Goal: Use online tool/utility: Utilize a website feature to perform a specific function

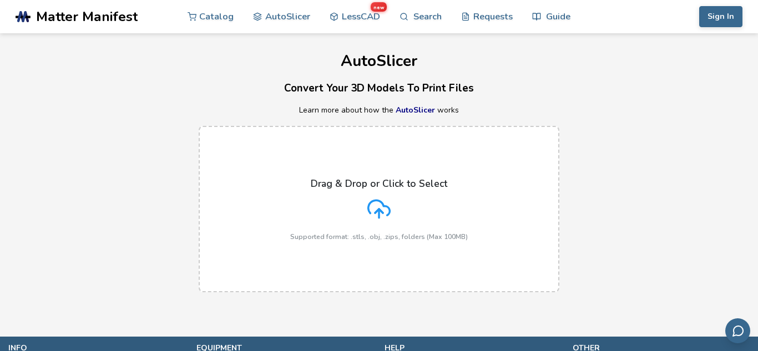
click at [370, 223] on div "Drag & Drop or Click to Select Supported format: .stls, .obj, .zips, folders (M…" at bounding box center [378, 209] width 177 height 63
click at [0, 0] on input "Drag & Drop or Click to Select Supported format: .stls, .obj, .zips, folders (M…" at bounding box center [0, 0] width 0 height 0
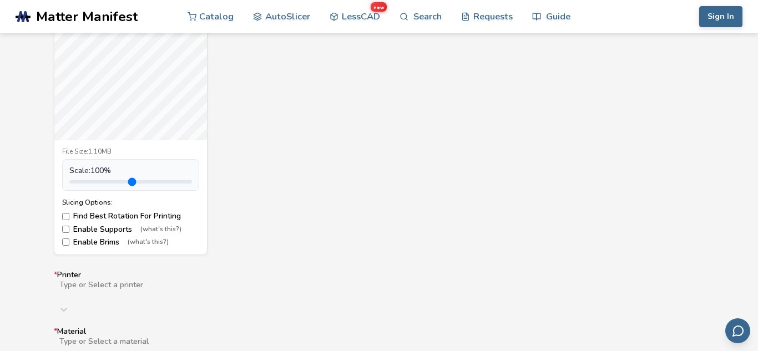
scroll to position [490, 0]
click at [94, 231] on label "Enable Supports (what's this?)" at bounding box center [130, 229] width 137 height 9
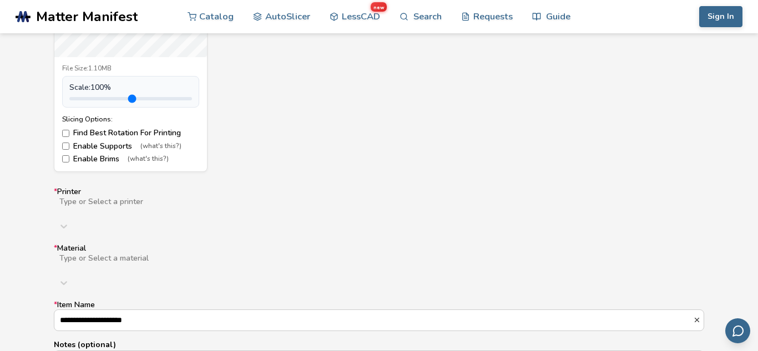
scroll to position [587, 0]
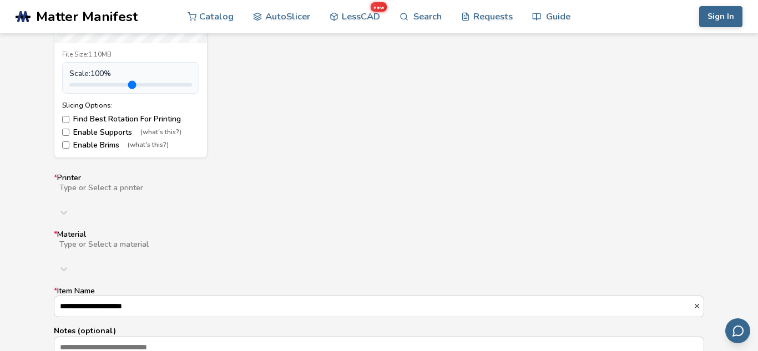
click at [202, 194] on div "Type or Select a printer" at bounding box center [379, 202] width 650 height 40
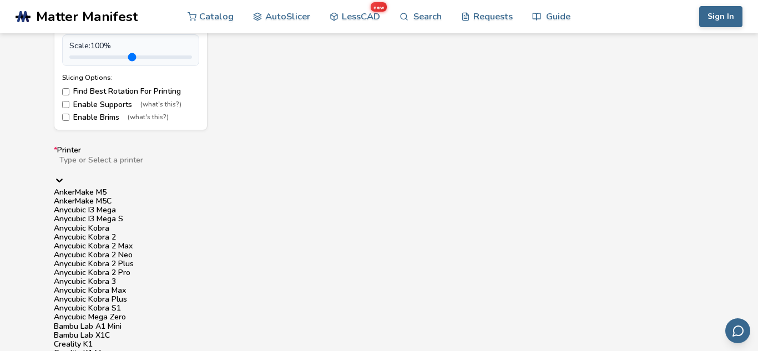
scroll to position [209, 0]
click at [155, 155] on div "Type or Select a printer" at bounding box center [379, 171] width 650 height 33
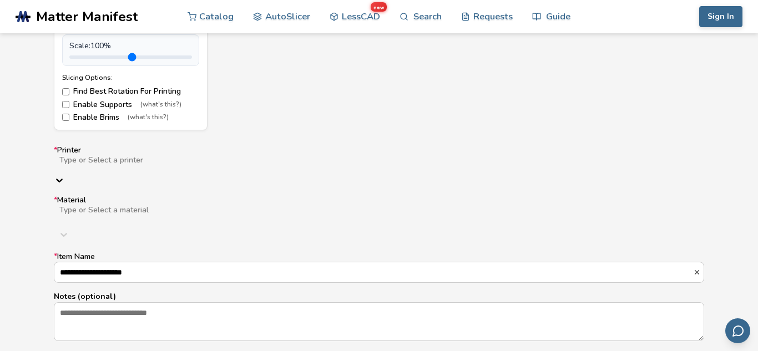
click at [138, 170] on div at bounding box center [234, 169] width 353 height 9
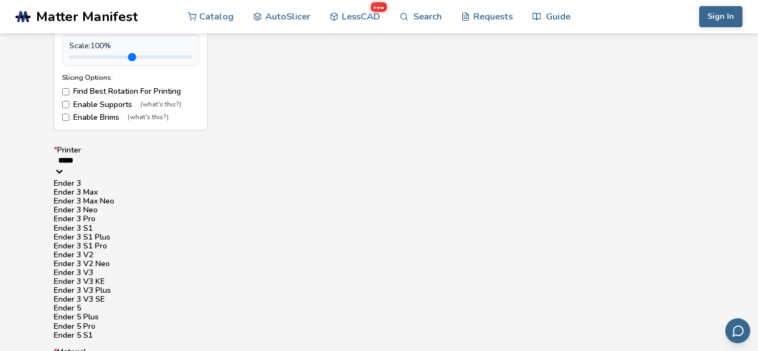
scroll to position [136, 0]
type input "*****"
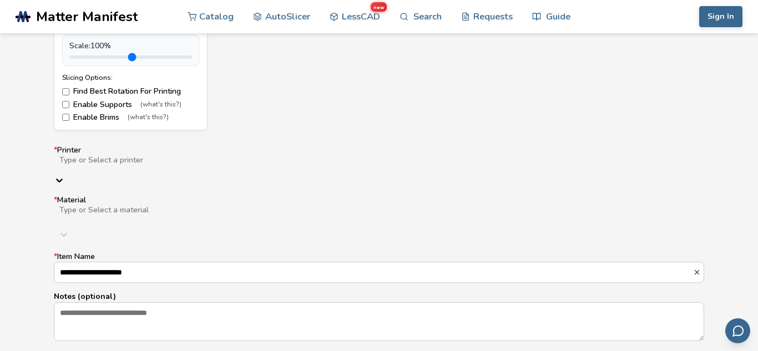
click at [164, 165] on div at bounding box center [234, 169] width 353 height 9
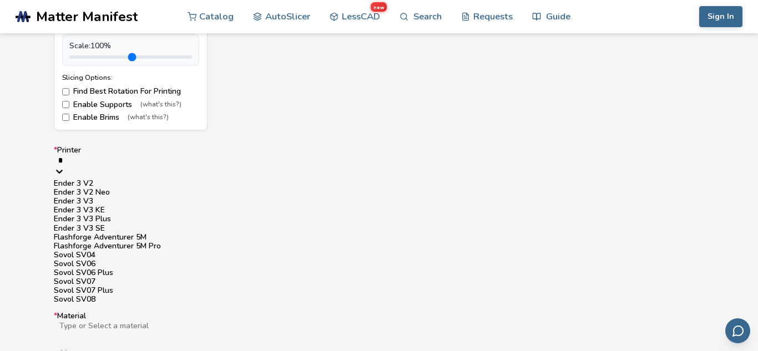
type input "**"
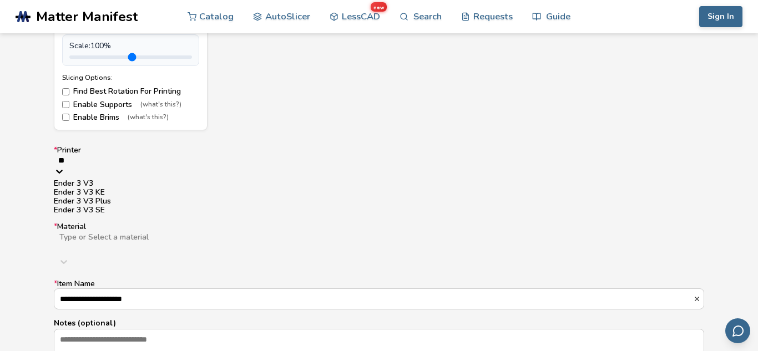
click at [114, 197] on div "Ender 3 V3 KE" at bounding box center [379, 192] width 650 height 9
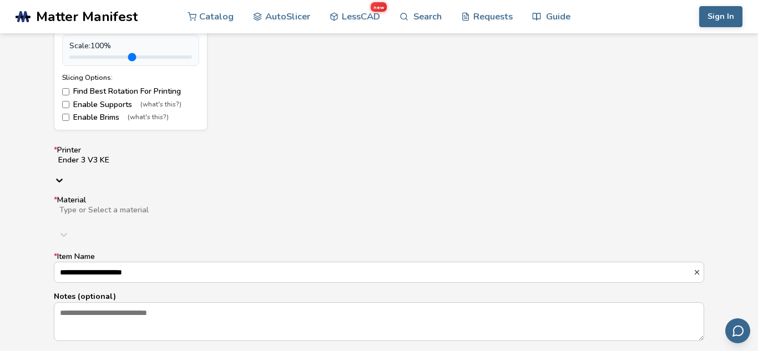
click at [98, 215] on div at bounding box center [234, 219] width 352 height 9
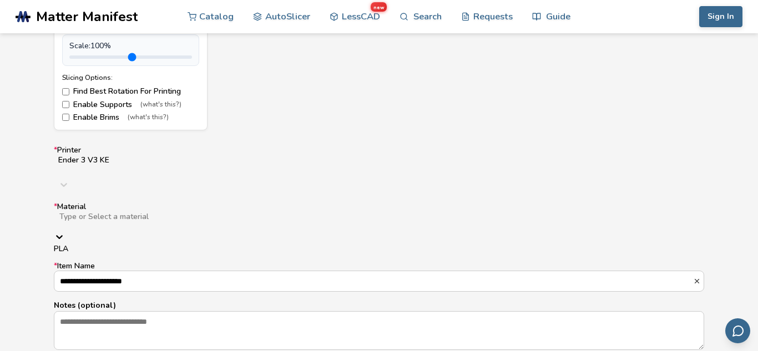
click at [93, 245] on div "PLA" at bounding box center [379, 249] width 650 height 9
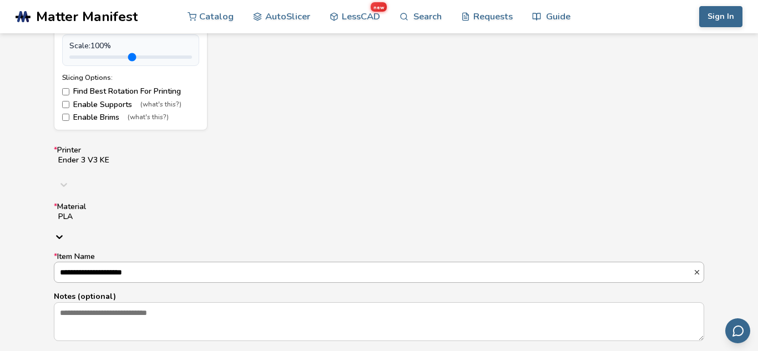
click at [187, 262] on input "**********" at bounding box center [373, 272] width 638 height 20
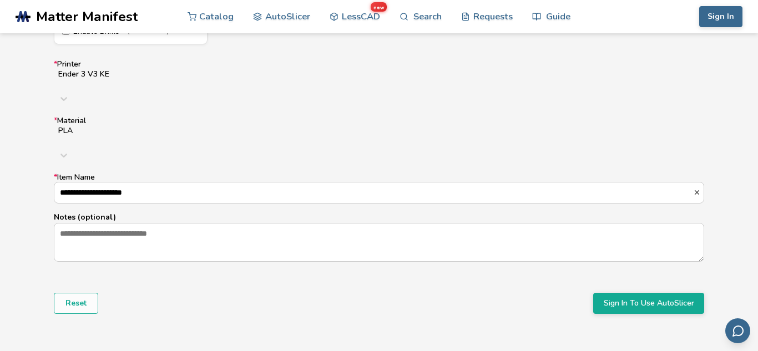
scroll to position [708, 0]
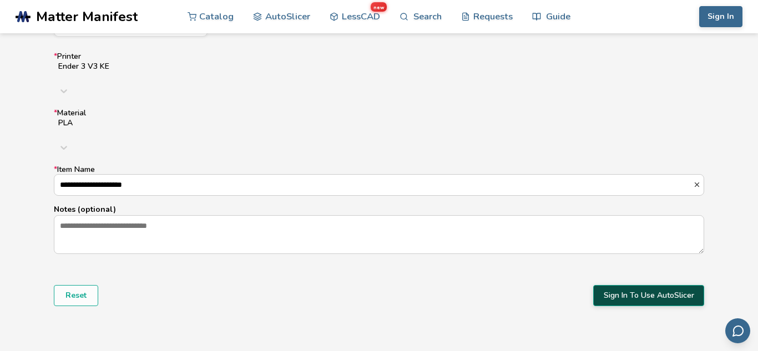
click at [651, 285] on button "Sign In To Use AutoSlicer" at bounding box center [648, 295] width 111 height 21
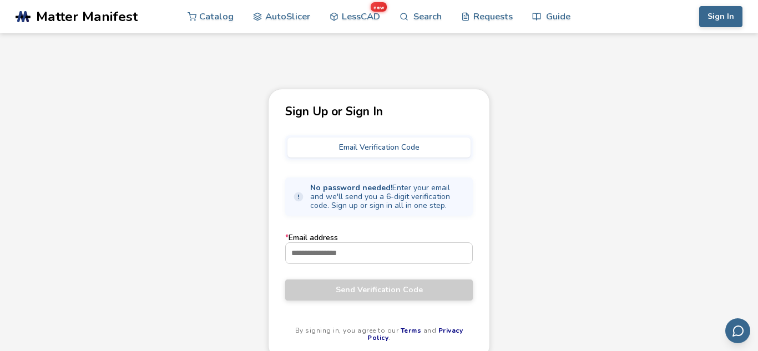
scroll to position [54, 0]
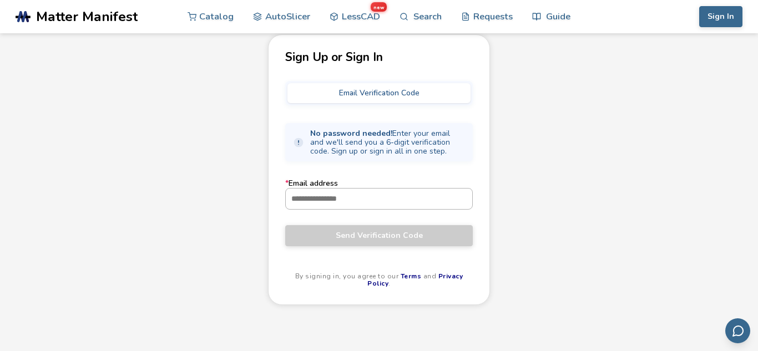
click at [394, 198] on input "* Email address" at bounding box center [379, 199] width 186 height 20
paste input "**********"
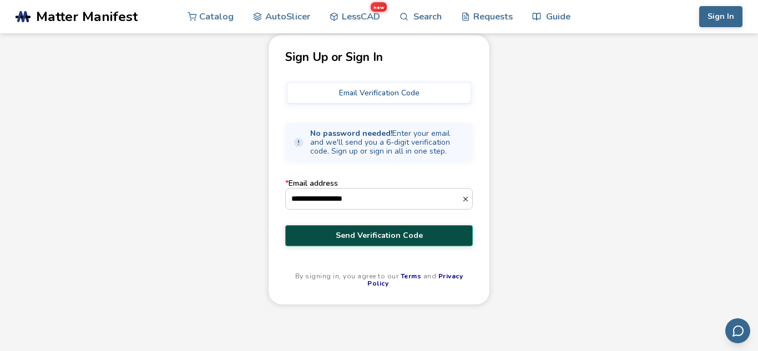
type input "**********"
click at [360, 235] on span "Send Verification Code" at bounding box center [378, 235] width 171 height 9
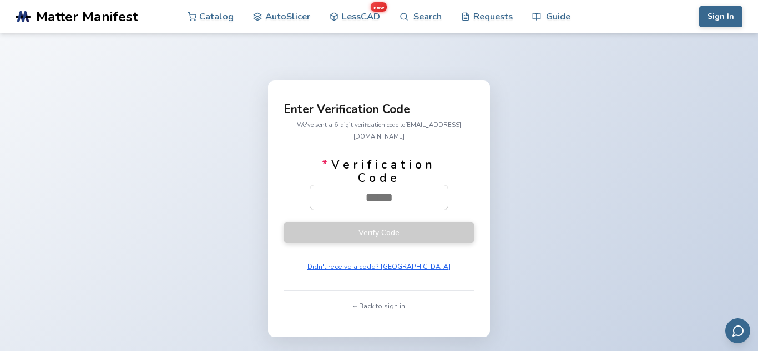
paste input "******"
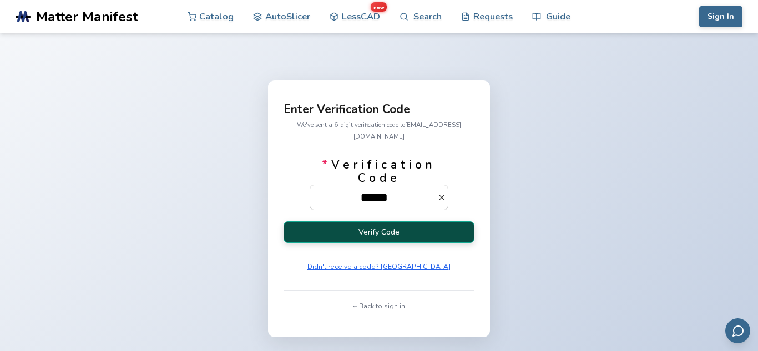
type input "******"
click at [378, 221] on button "Verify Code" at bounding box center [378, 232] width 191 height 22
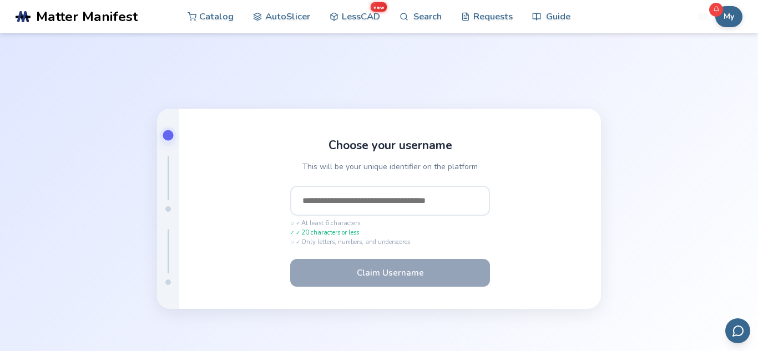
click at [354, 200] on input "text" at bounding box center [390, 201] width 200 height 30
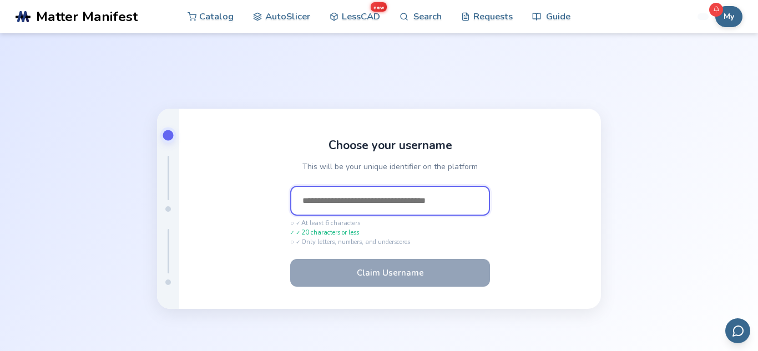
paste input "**********"
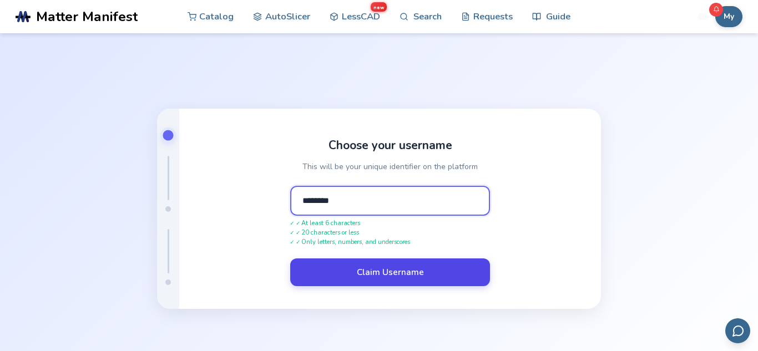
type input "********"
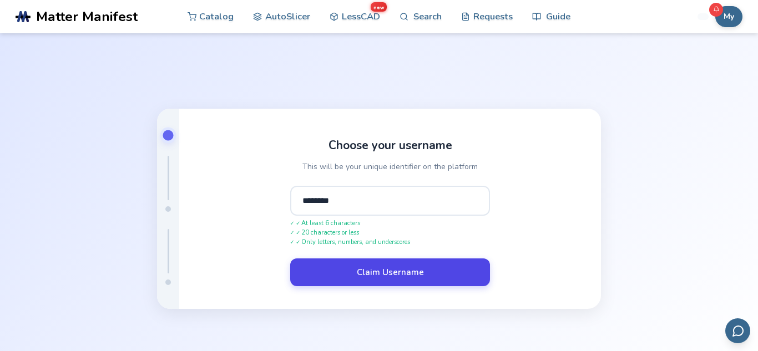
click at [380, 270] on button "Claim Username" at bounding box center [390, 272] width 200 height 28
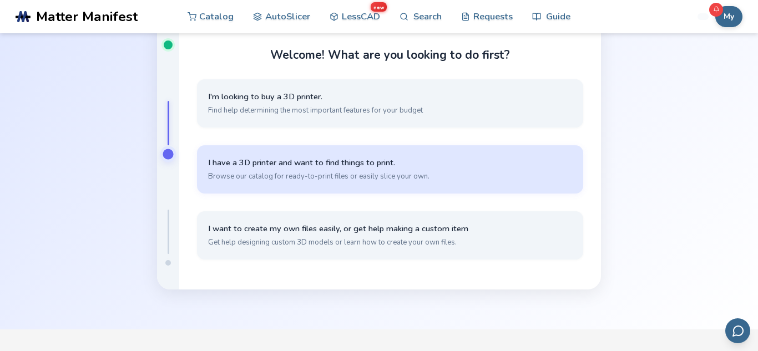
scroll to position [58, 0]
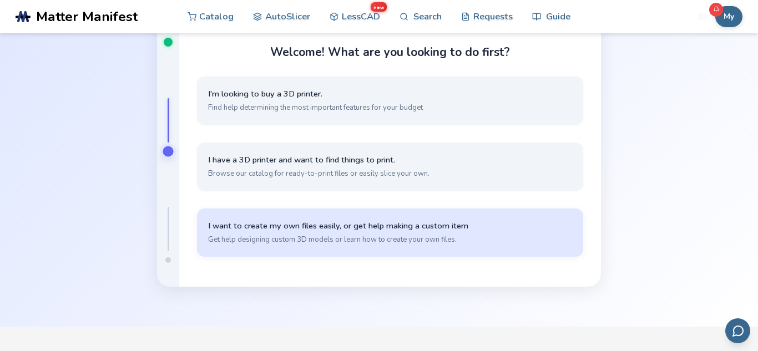
click at [324, 240] on span "Get help designing custom 3D models or learn how to create your own files." at bounding box center [390, 240] width 364 height 10
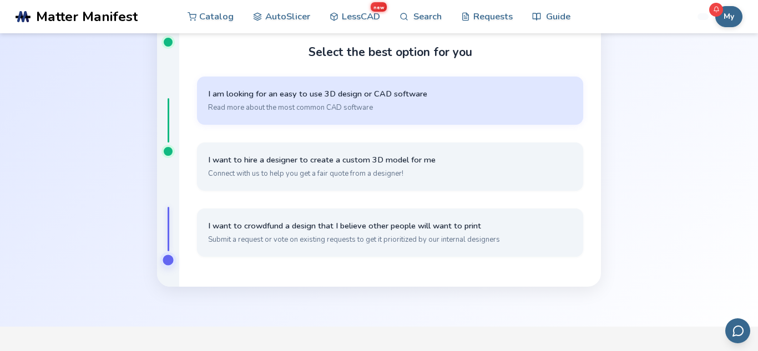
click at [450, 106] on span "Read more about the most common CAD software" at bounding box center [390, 108] width 364 height 10
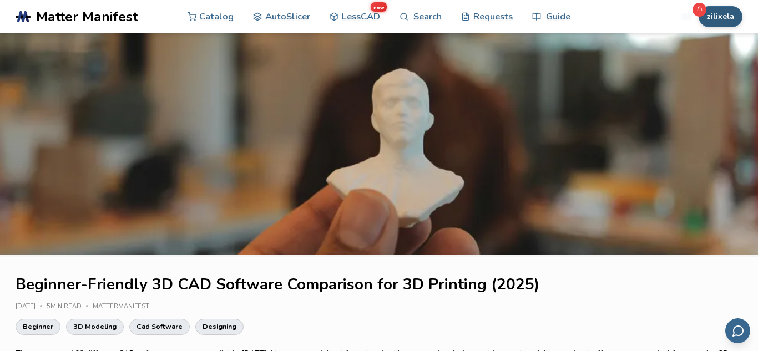
click at [731, 11] on button "zilixela" at bounding box center [720, 16] width 44 height 21
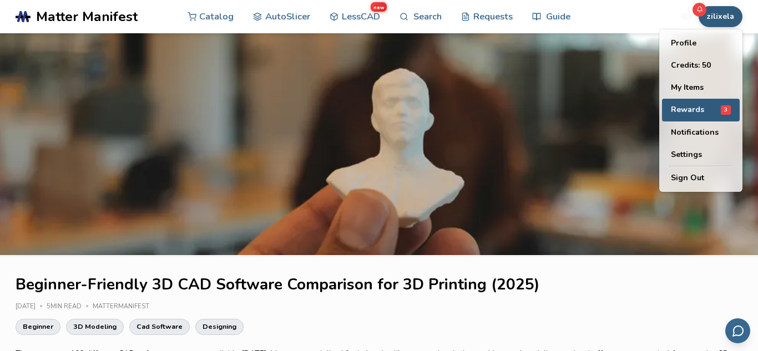
click at [692, 108] on span "Rewards" at bounding box center [686, 109] width 33 height 9
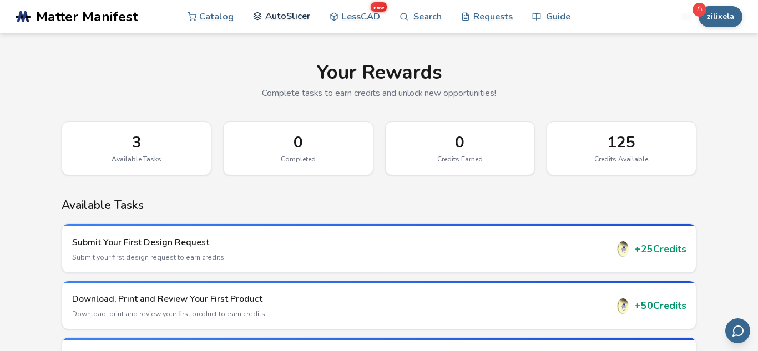
click at [279, 23] on link "AutoSlicer" at bounding box center [281, 15] width 57 height 33
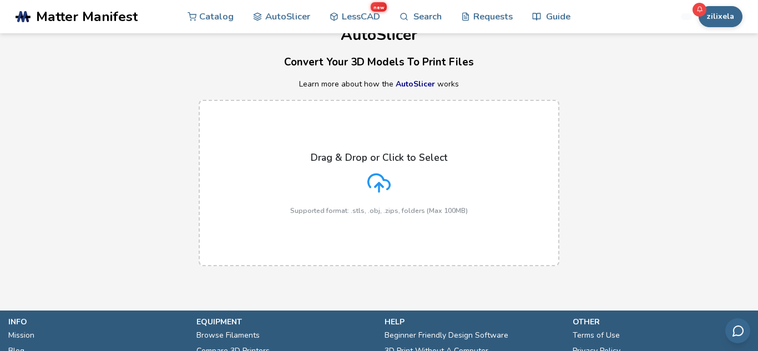
scroll to position [19, 0]
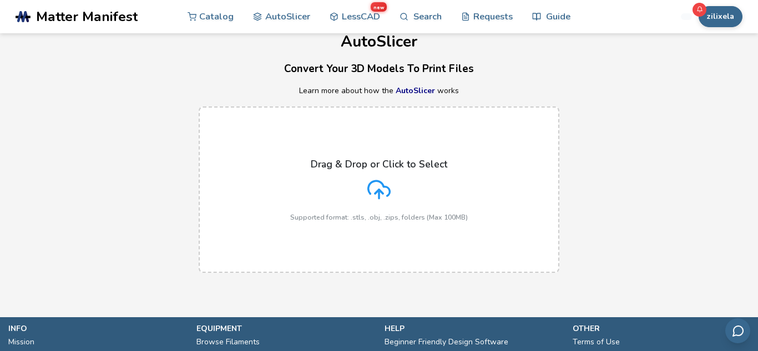
click at [376, 186] on icon at bounding box center [378, 189] width 23 height 23
click at [0, 0] on input "Drag & Drop or Click to Select Supported format: .stls, .obj, .zips, folders (M…" at bounding box center [0, 0] width 0 height 0
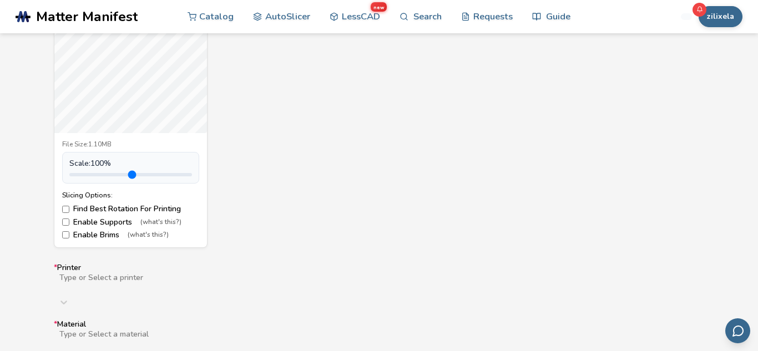
scroll to position [497, 0]
click at [110, 222] on label "Enable Supports (what's this?)" at bounding box center [130, 221] width 137 height 9
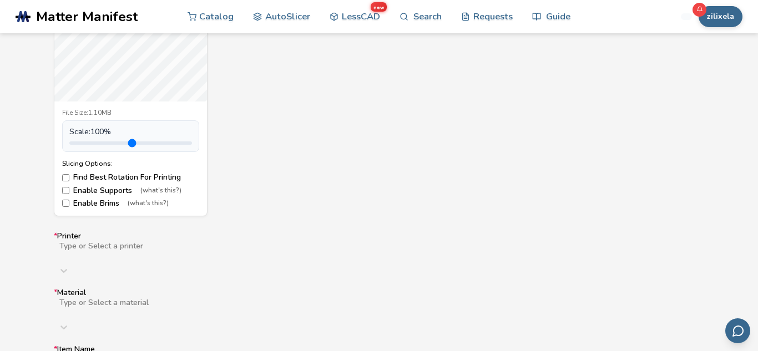
click at [92, 247] on div "Type or Select a printer" at bounding box center [379, 261] width 650 height 40
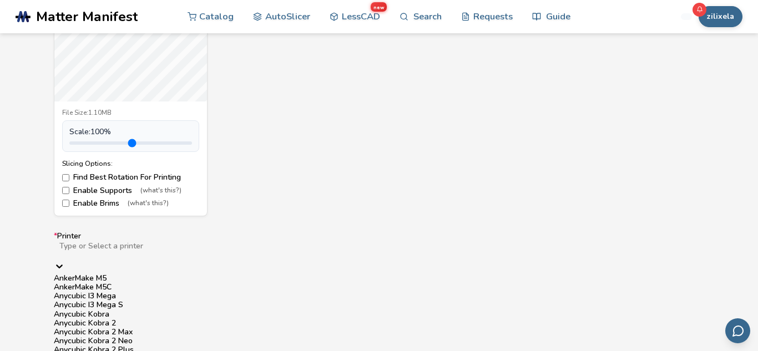
scroll to position [614, 0]
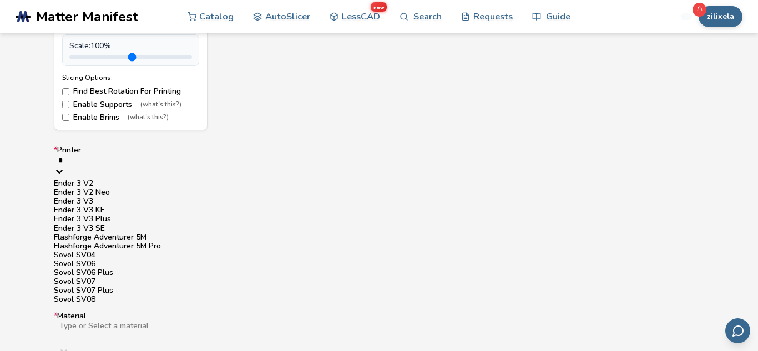
type input "**"
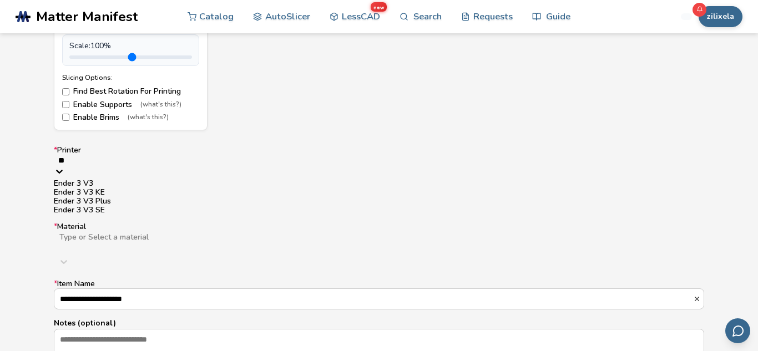
click at [129, 197] on div "Ender 3 V3 KE" at bounding box center [379, 192] width 650 height 9
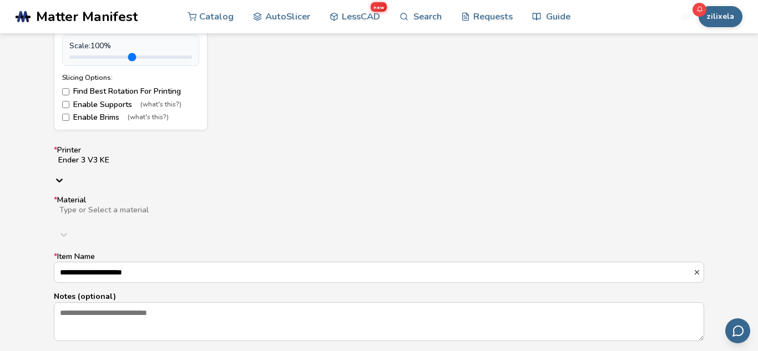
click at [88, 215] on div at bounding box center [234, 219] width 352 height 9
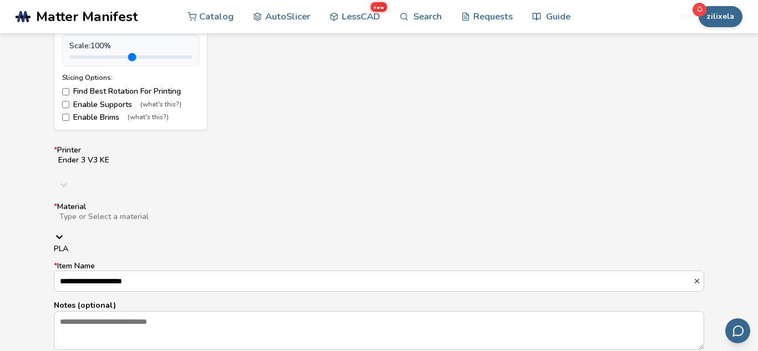
click at [100, 245] on div "PLA" at bounding box center [379, 249] width 650 height 9
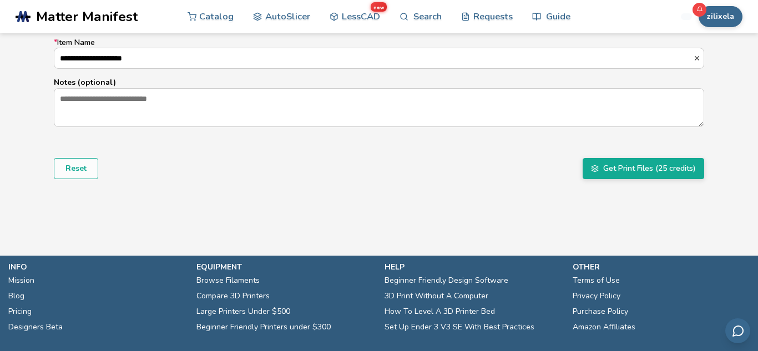
scroll to position [829, 0]
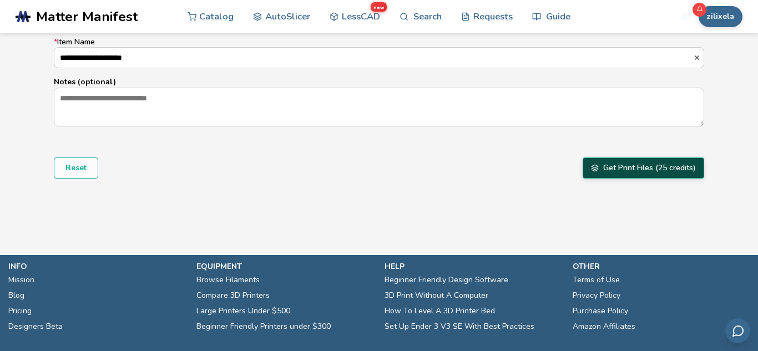
click at [635, 157] on button "Get Print Files (25 credits)" at bounding box center [642, 167] width 121 height 21
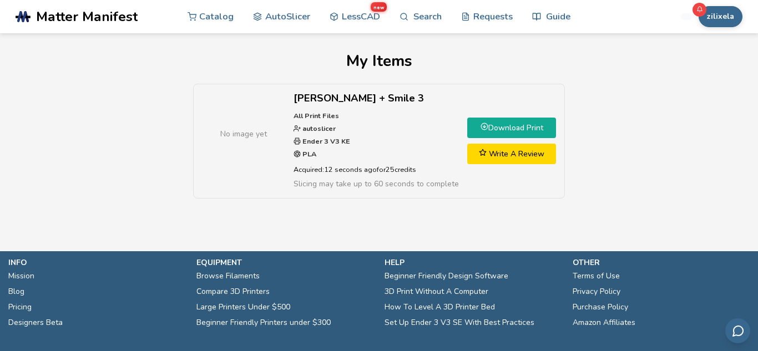
click at [526, 127] on link "Download Print" at bounding box center [511, 128] width 89 height 21
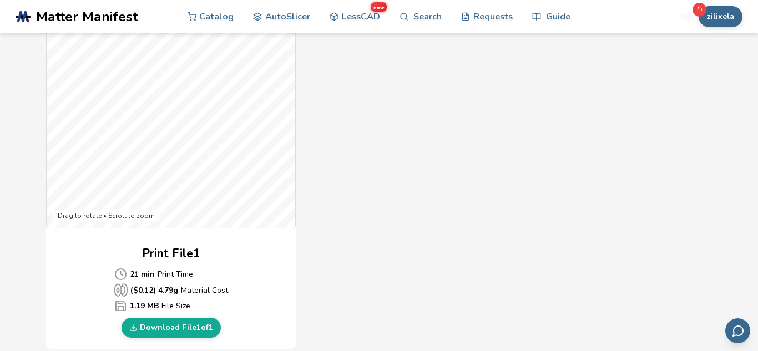
scroll to position [342, 0]
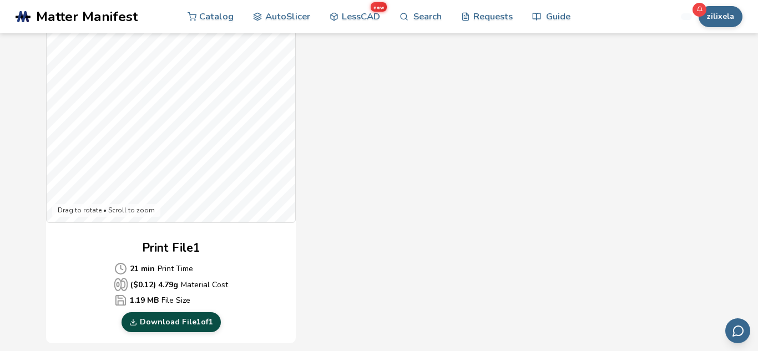
click at [169, 326] on link "Download File 1 of 1" at bounding box center [170, 322] width 99 height 20
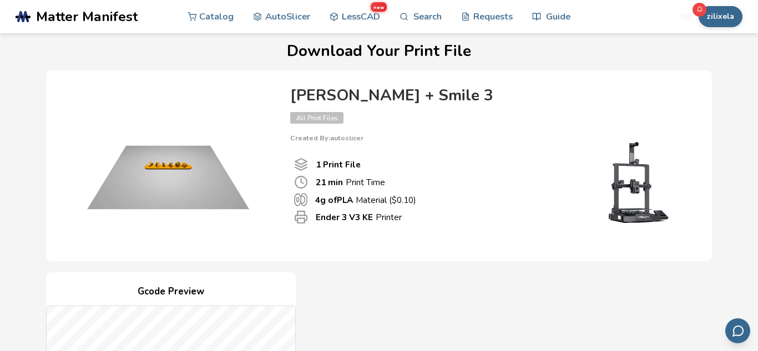
scroll to position [0, 0]
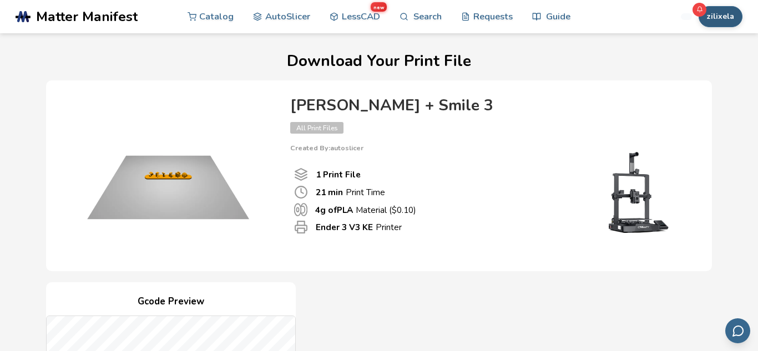
click at [726, 21] on button "zilixela" at bounding box center [720, 16] width 44 height 21
